Goal: Go to known website: Access a specific website the user already knows

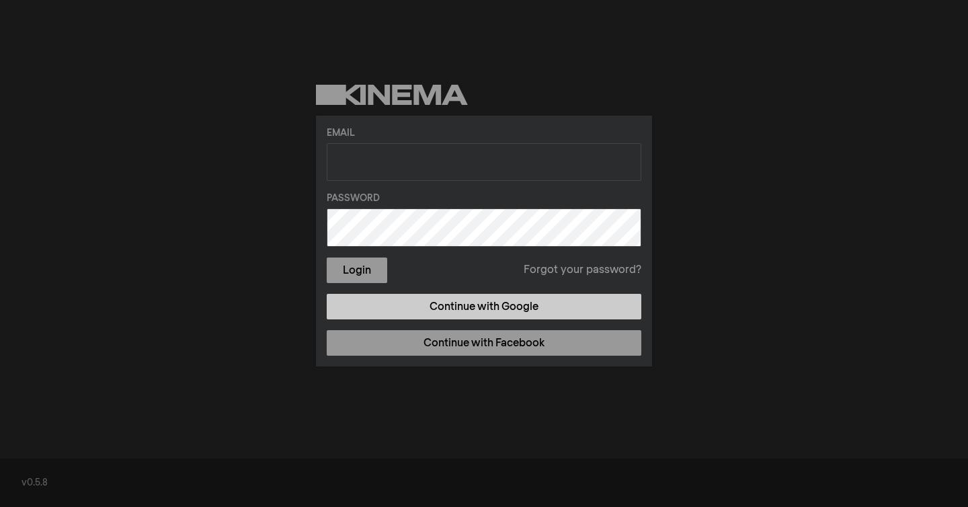
click at [459, 311] on link "Continue with Google" at bounding box center [484, 307] width 315 height 26
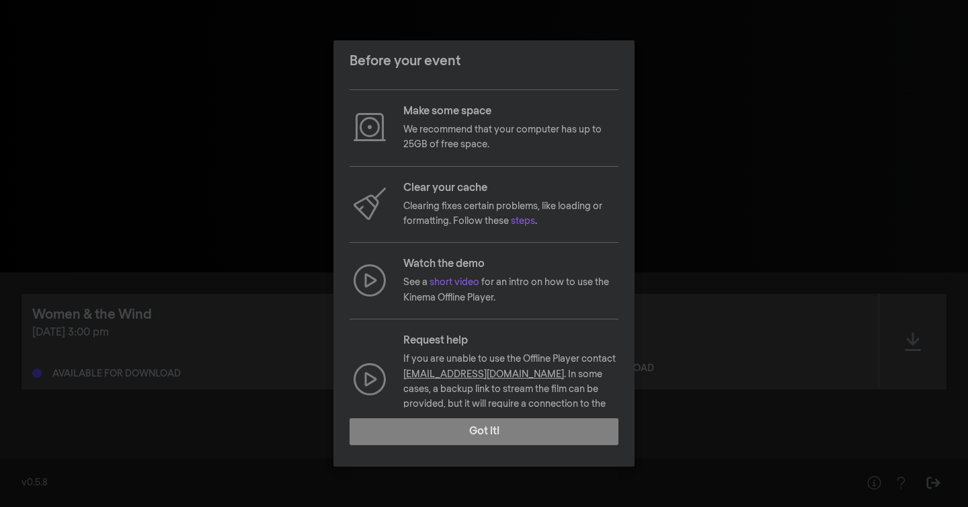
scroll to position [71, 0]
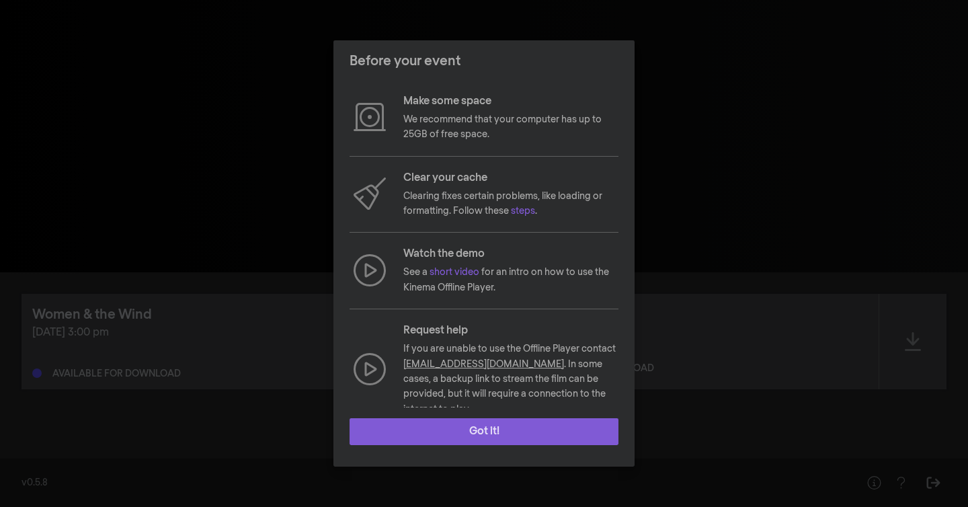
click at [492, 433] on button "Got it!" at bounding box center [484, 431] width 269 height 27
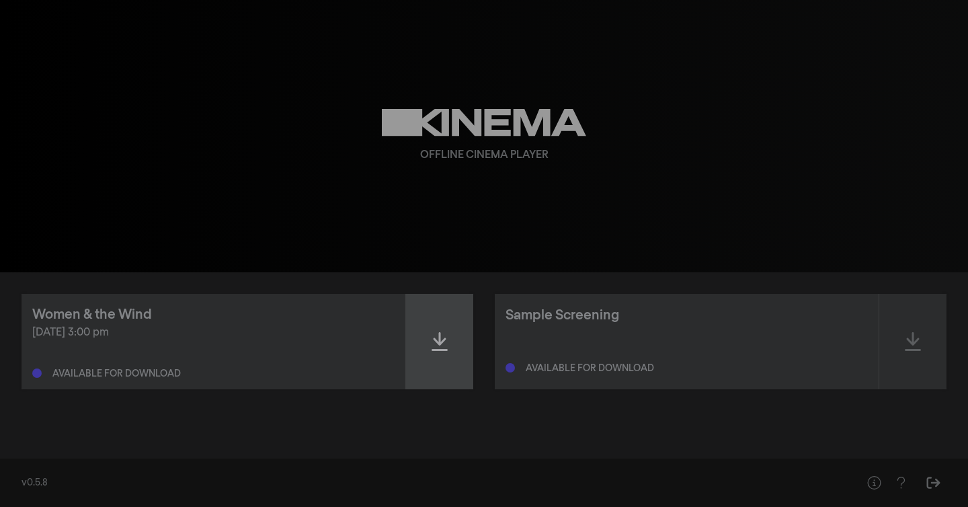
click at [437, 325] on div at bounding box center [439, 341] width 67 height 95
